Goal: Find specific page/section: Find specific page/section

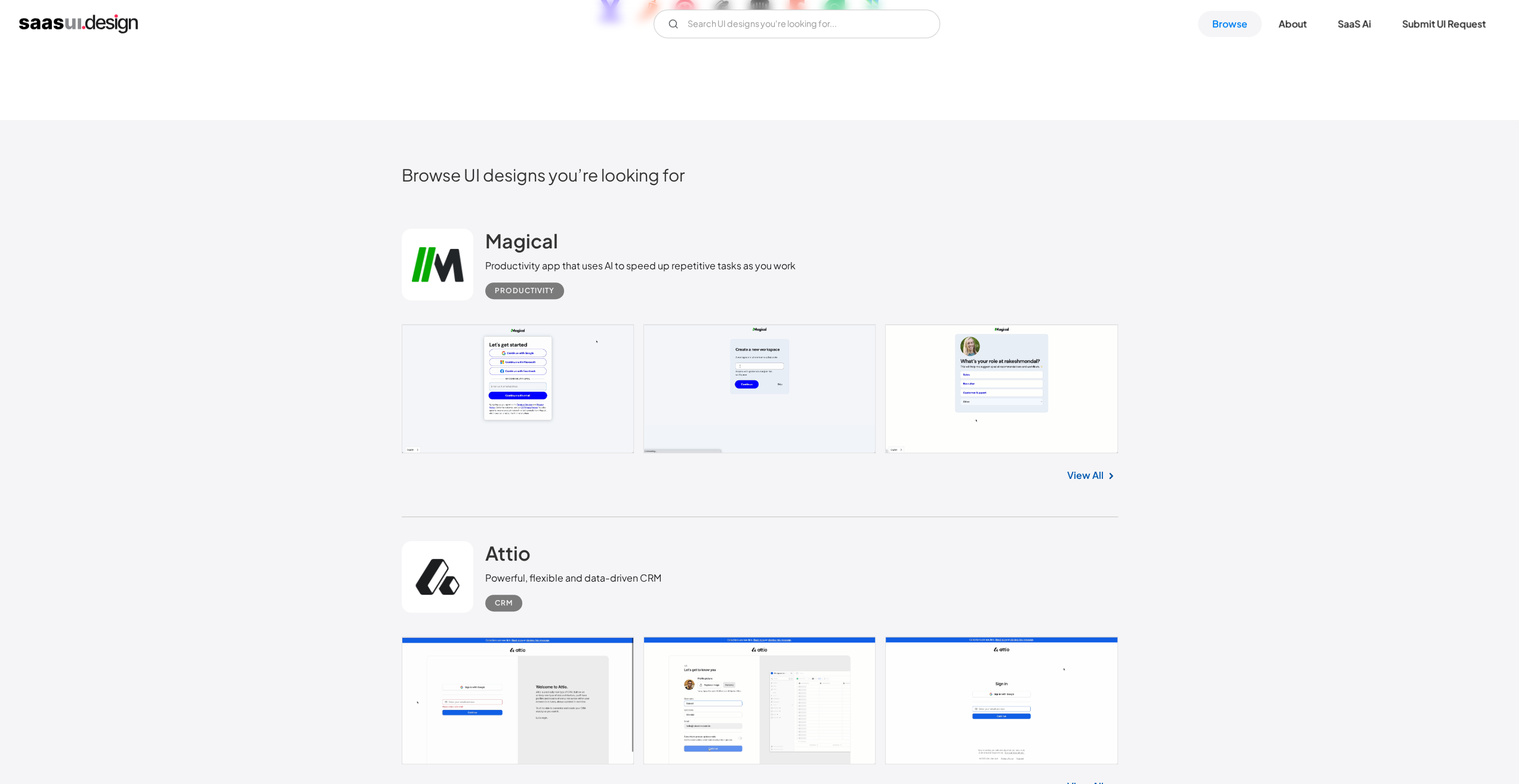
scroll to position [537, 0]
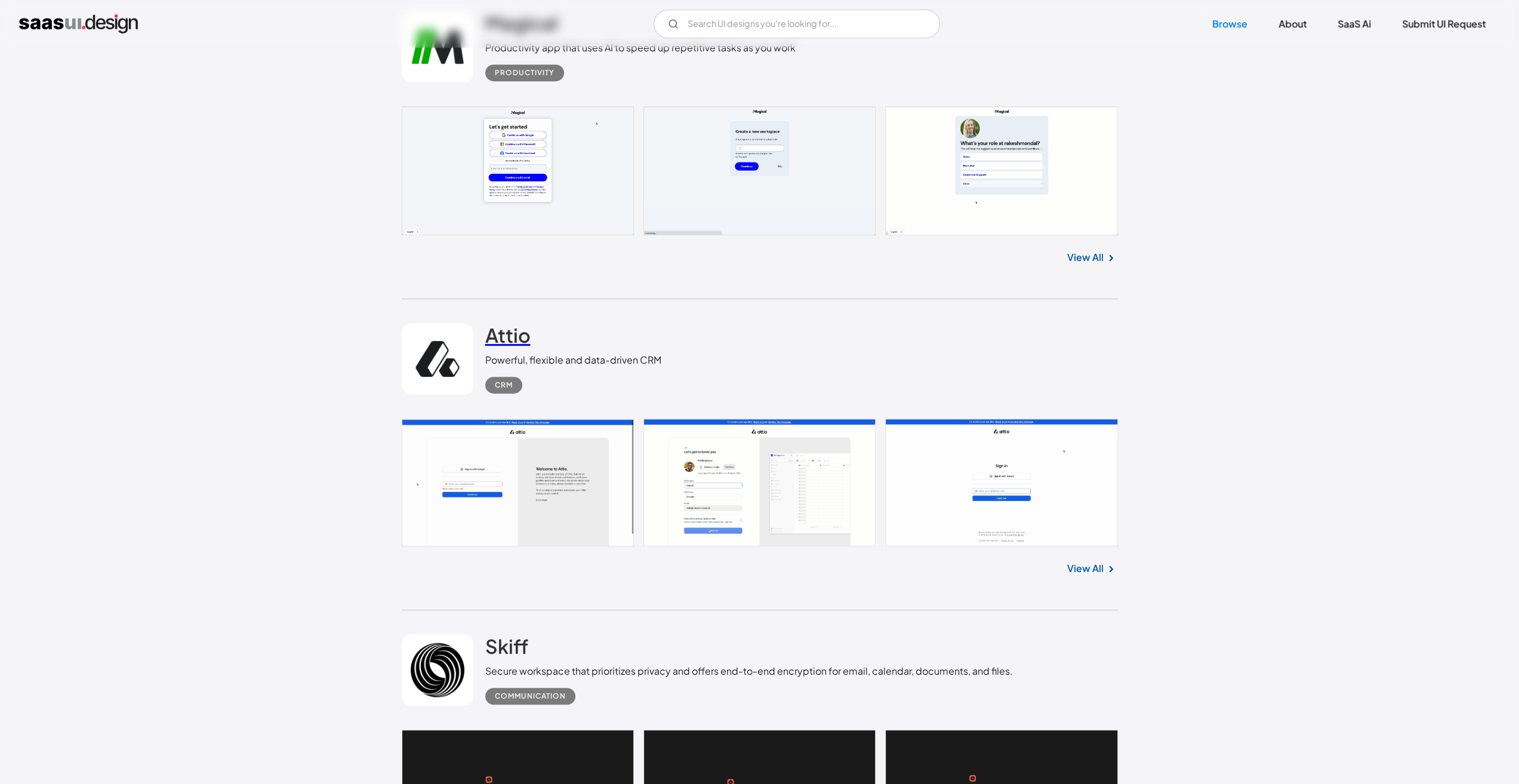
click at [502, 340] on h2 "Attio" at bounding box center [507, 335] width 46 height 24
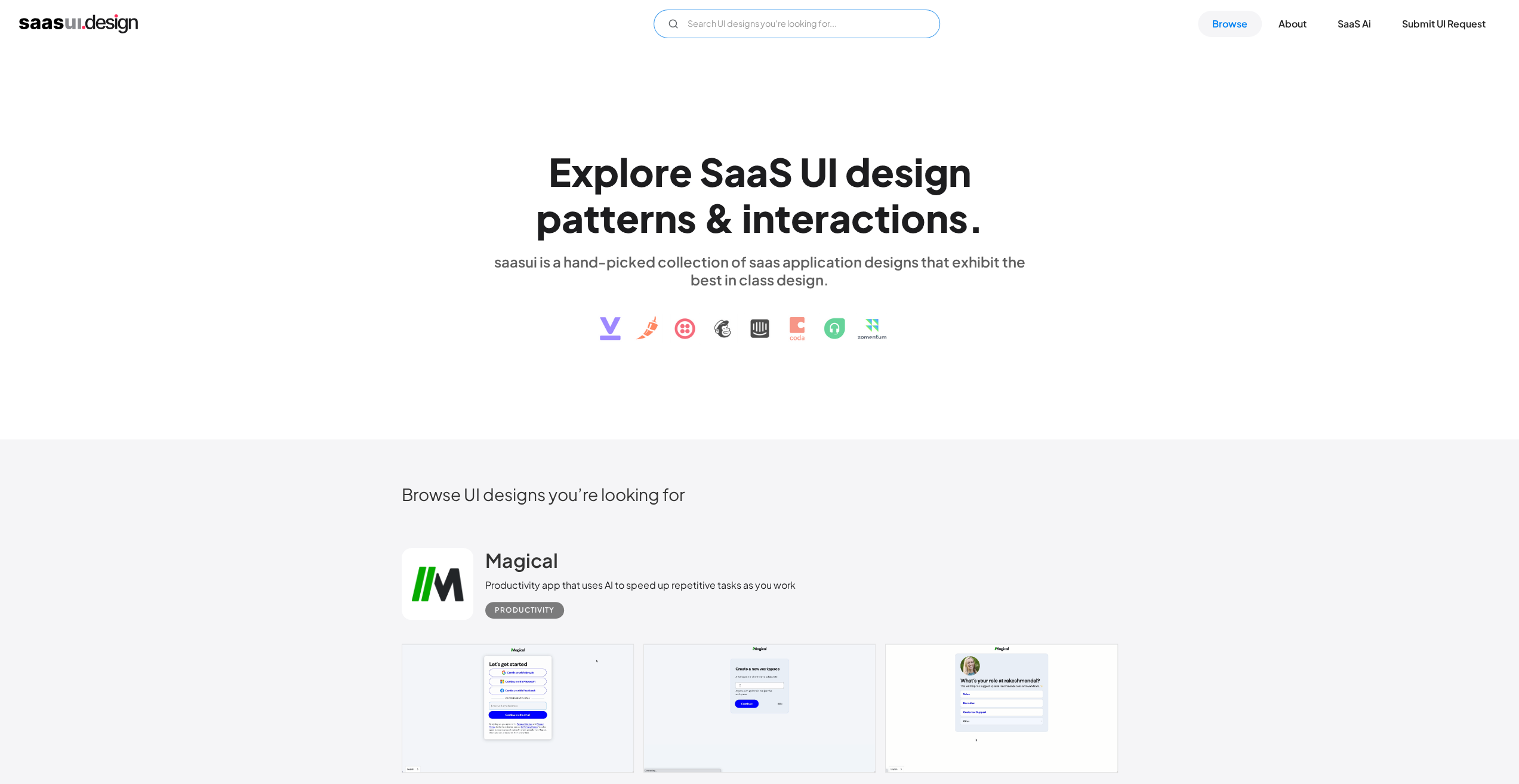
click at [776, 20] on input "Email Form" at bounding box center [796, 23] width 286 height 28
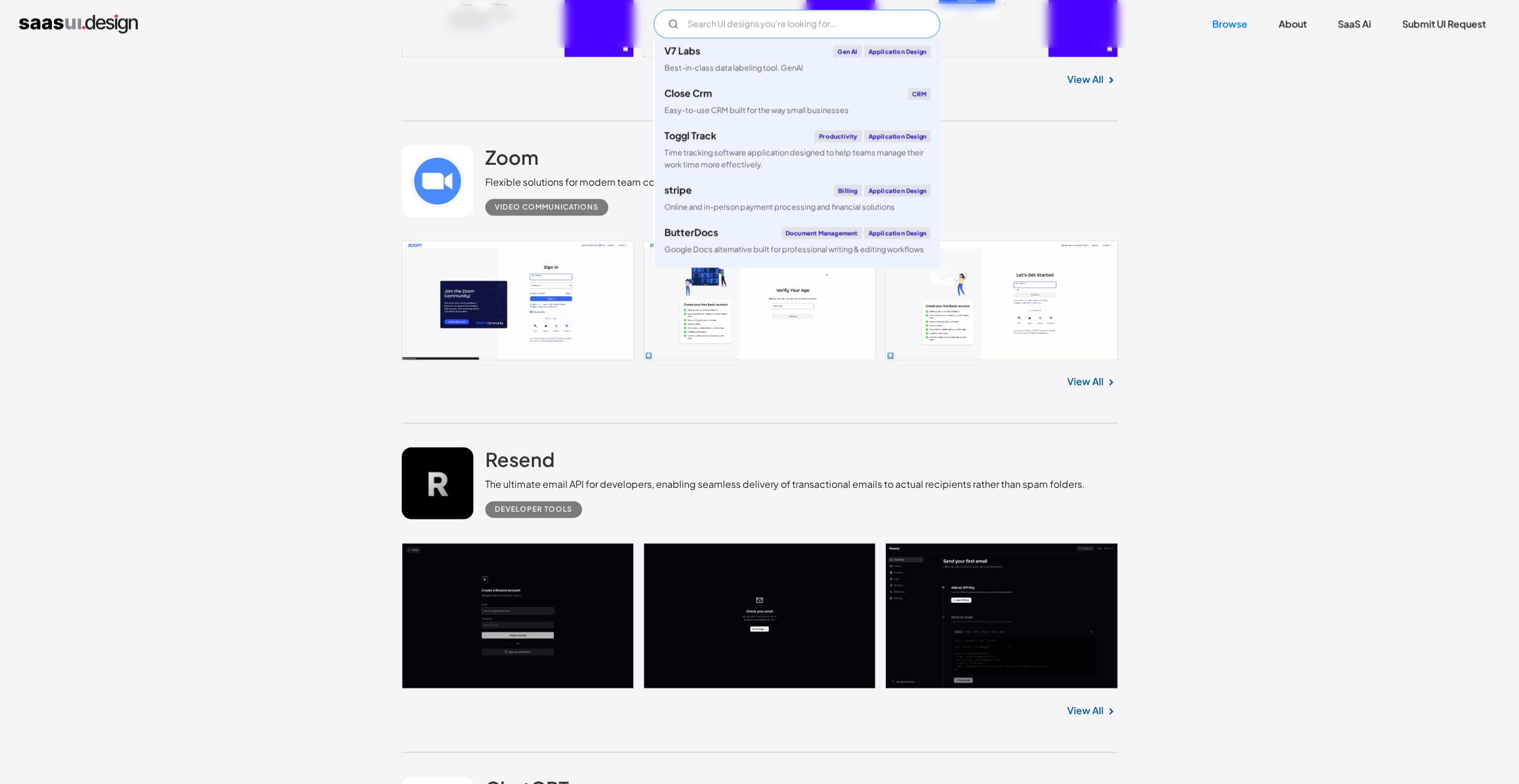
scroll to position [20359, 0]
